Goal: Task Accomplishment & Management: Manage account settings

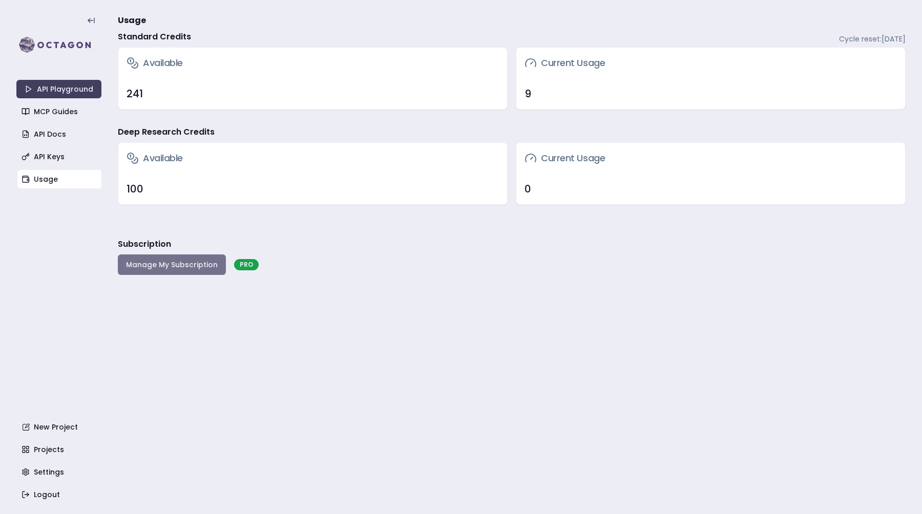
click at [207, 264] on button "Manage My Subscription" at bounding box center [172, 265] width 108 height 20
click at [167, 264] on button "Manage My Subscription" at bounding box center [172, 265] width 108 height 20
click at [548, 90] on div "9" at bounding box center [711, 94] width 372 height 14
click at [326, 74] on div "Available" at bounding box center [312, 63] width 389 height 31
click at [153, 65] on h3 "Available" at bounding box center [155, 63] width 56 height 14
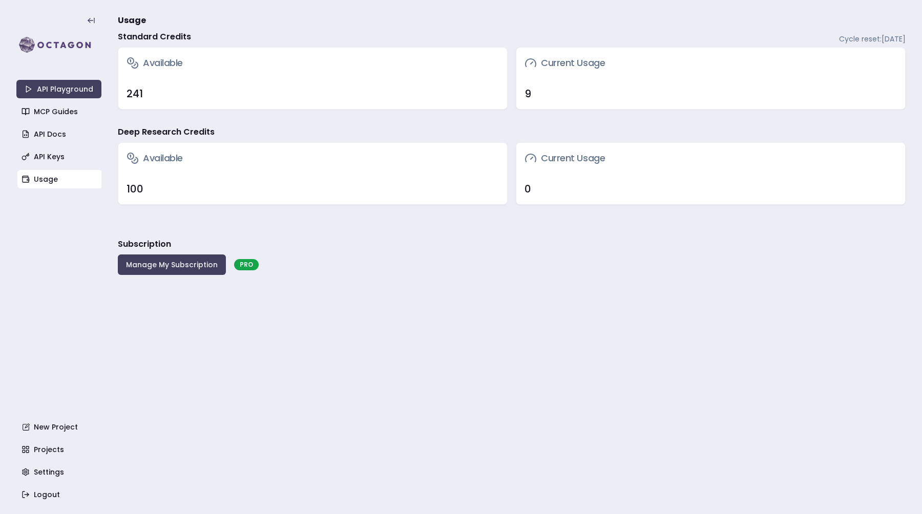
click at [861, 59] on div "Current Usage" at bounding box center [710, 63] width 389 height 31
click at [169, 263] on button "Manage My Subscription" at bounding box center [172, 265] width 108 height 20
